Goal: Download file/media

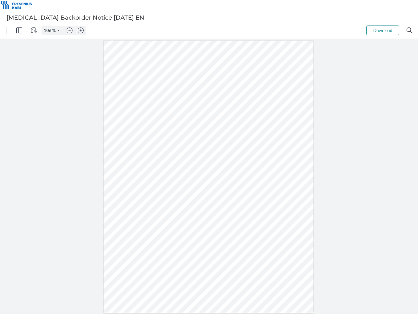
click at [19, 30] on img "Panel" at bounding box center [19, 30] width 6 height 6
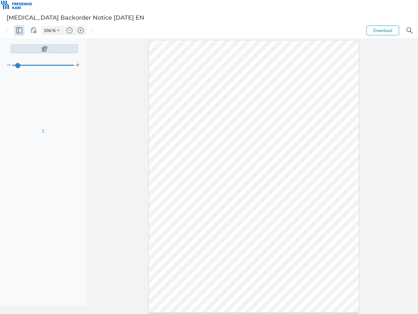
click at [34, 30] on img "View Controls" at bounding box center [34, 30] width 6 height 6
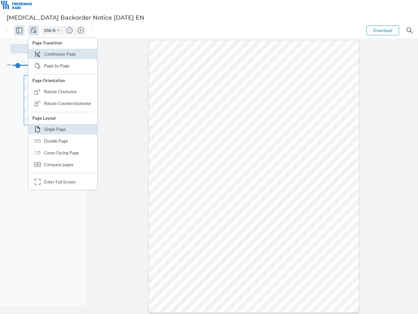
click at [49, 30] on input "106" at bounding box center [47, 30] width 10 height 6
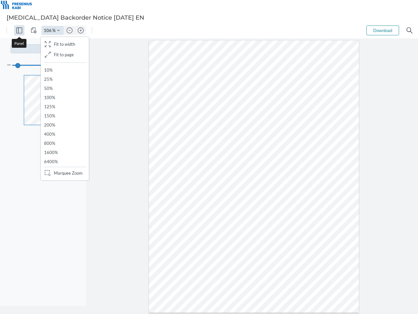
click at [59, 30] on img "Zoom Controls" at bounding box center [58, 30] width 3 height 3
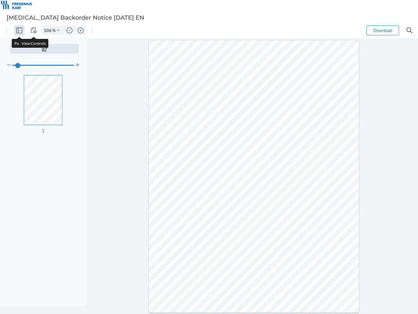
click at [70, 30] on img "Zoom out" at bounding box center [70, 30] width 6 height 6
click at [81, 30] on img "Zoom in" at bounding box center [81, 30] width 6 height 6
type input "106"
click at [383, 30] on button "Download" at bounding box center [383, 30] width 33 height 10
click at [410, 30] on img "Search" at bounding box center [410, 30] width 6 height 6
